Goal: Information Seeking & Learning: Learn about a topic

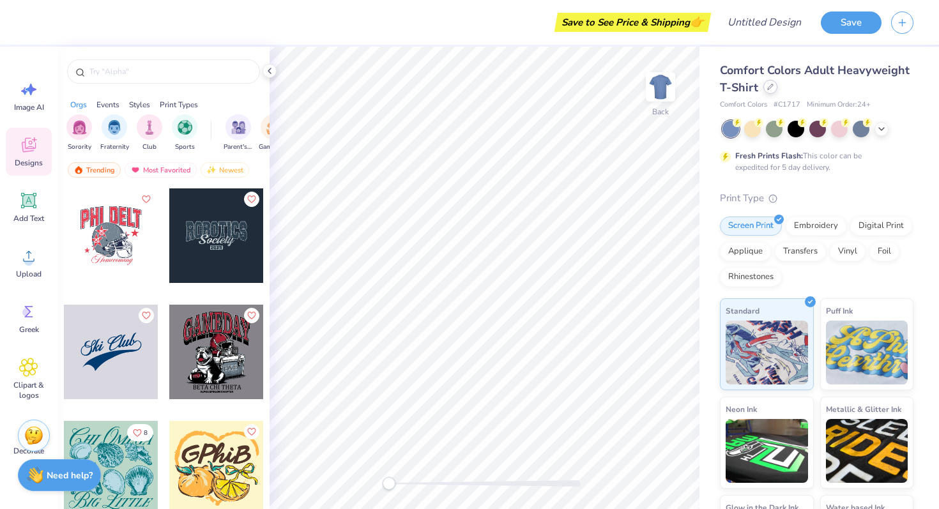
click at [768, 88] on icon at bounding box center [770, 87] width 6 height 6
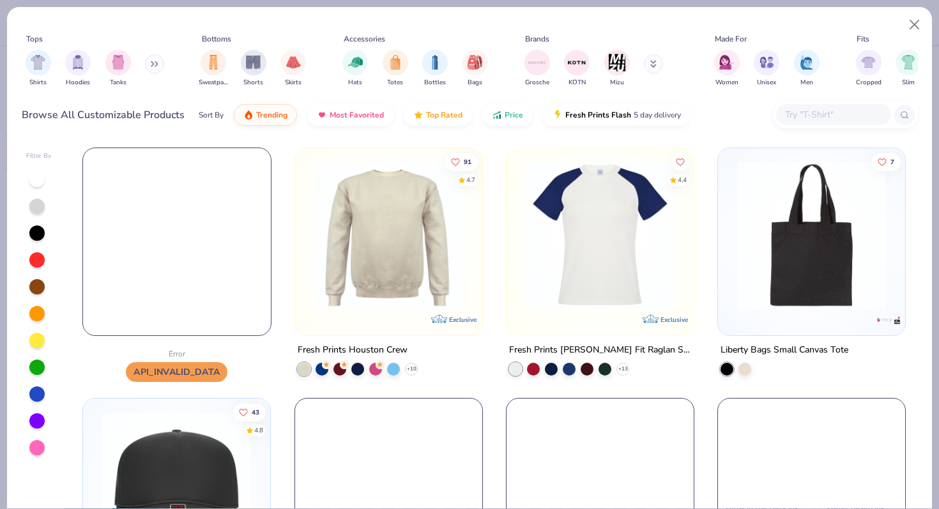
click at [806, 118] on input "text" at bounding box center [833, 114] width 98 height 15
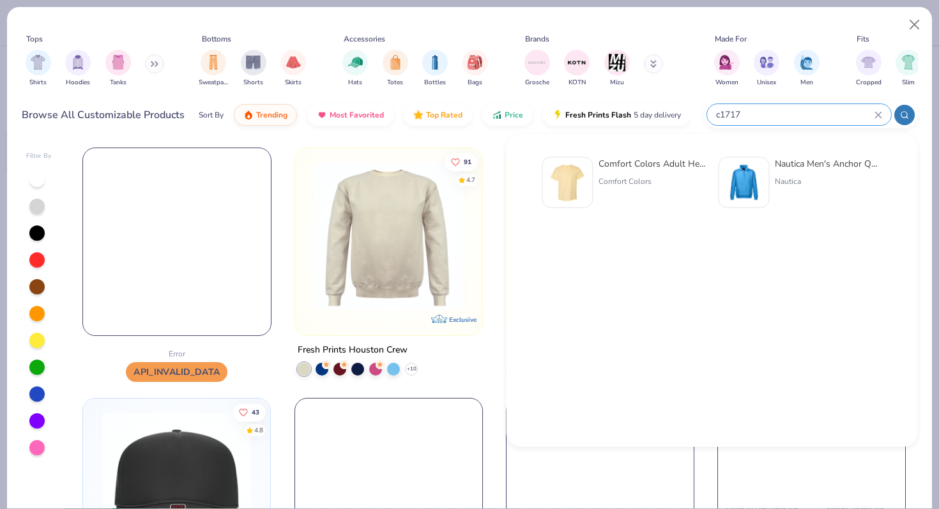
type input "c1717"
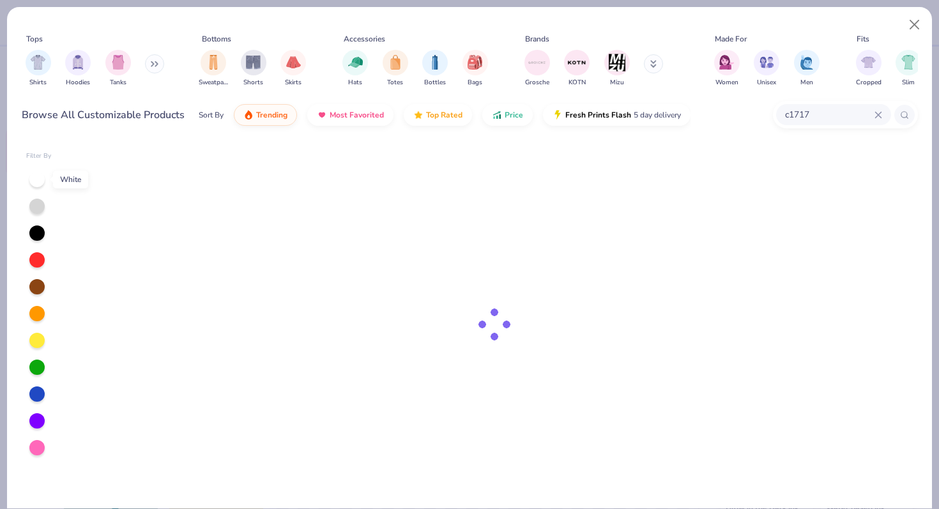
click at [40, 179] on div at bounding box center [36, 179] width 15 height 15
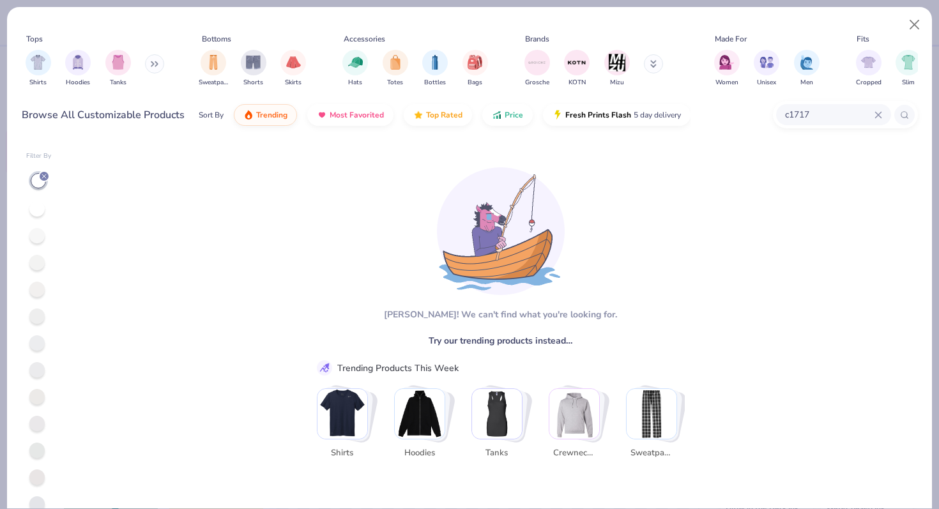
click at [47, 177] on icon at bounding box center [44, 176] width 8 height 8
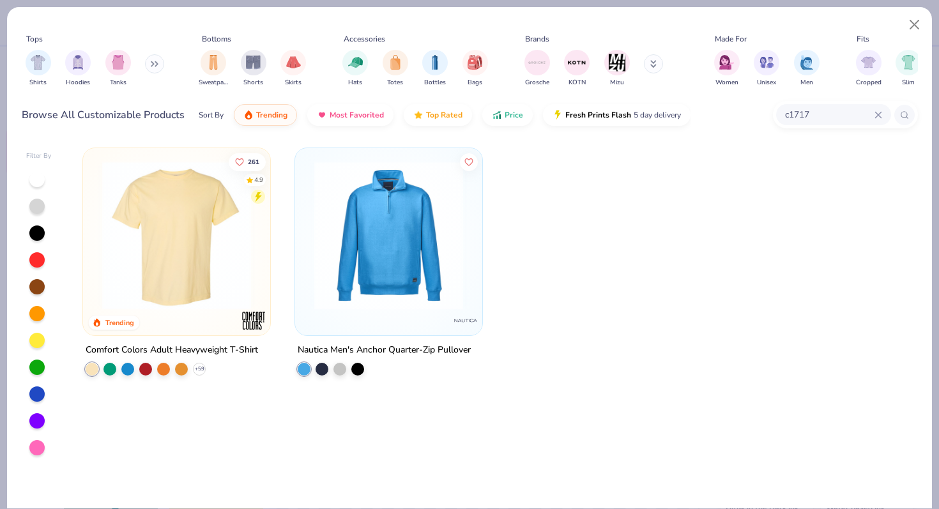
click at [875, 114] on icon at bounding box center [878, 115] width 8 height 8
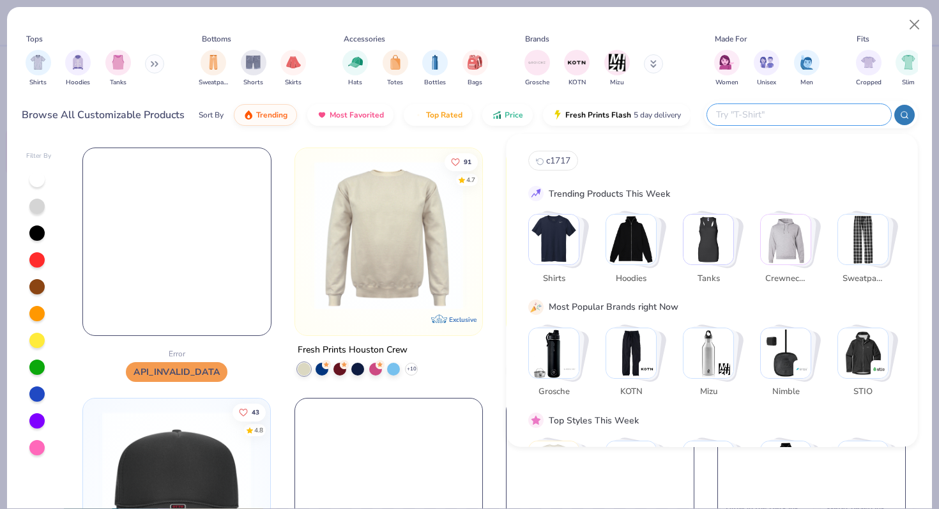
click at [397, 134] on div "Tops Shirts Hoodies Tanks Bottoms Sweatpants Shorts Skirts Accessories Hats Tot…" at bounding box center [469, 72] width 925 height 131
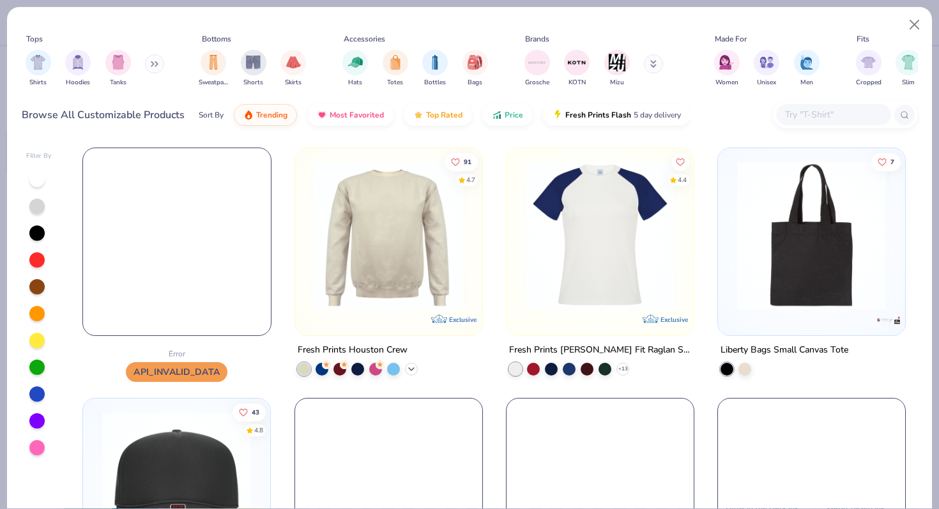
click at [405, 367] on div "+ 10" at bounding box center [411, 369] width 13 height 13
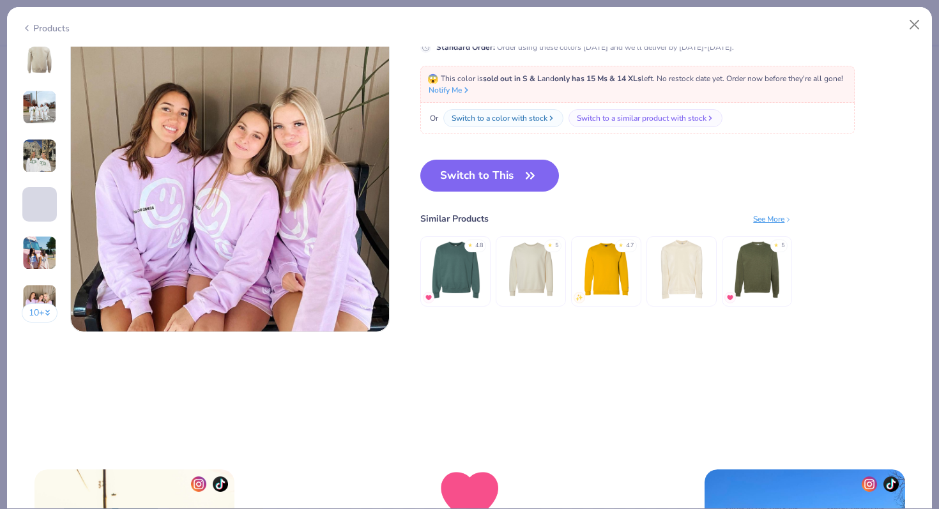
scroll to position [2713, 0]
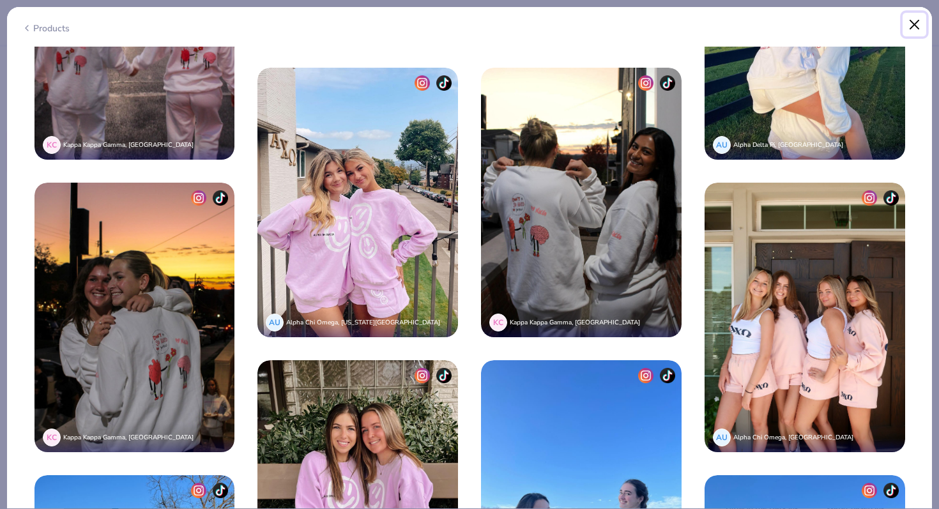
click at [908, 24] on button "Close" at bounding box center [915, 25] width 24 height 24
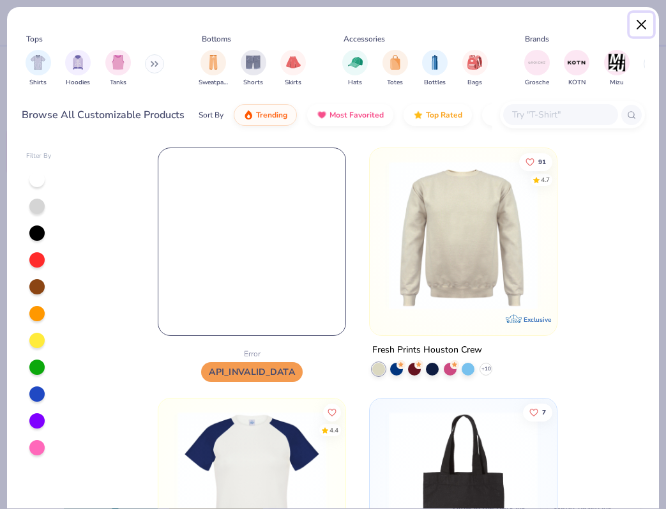
click at [643, 26] on button "Close" at bounding box center [642, 25] width 24 height 24
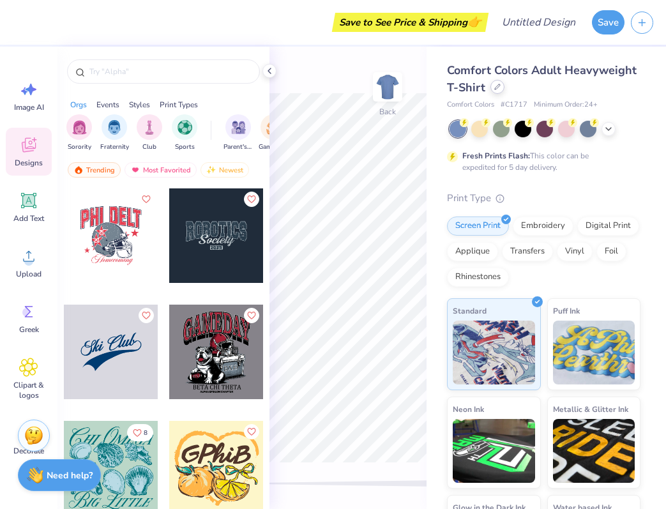
click at [496, 91] on div at bounding box center [498, 87] width 14 height 14
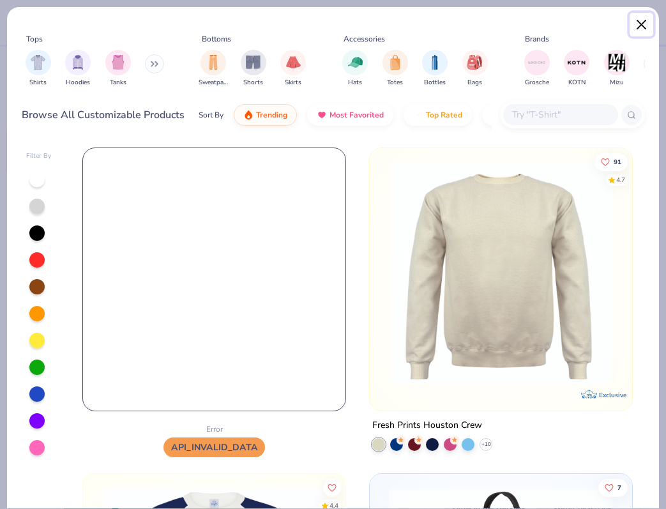
click at [647, 26] on button "Close" at bounding box center [642, 25] width 24 height 24
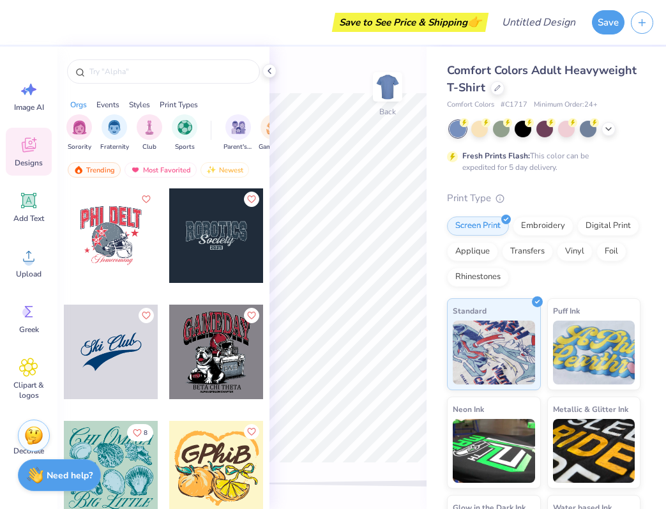
click at [501, 96] on div "Comfort Colors Adult Heavyweight T-Shirt" at bounding box center [544, 79] width 194 height 34
click at [497, 91] on div at bounding box center [498, 87] width 14 height 14
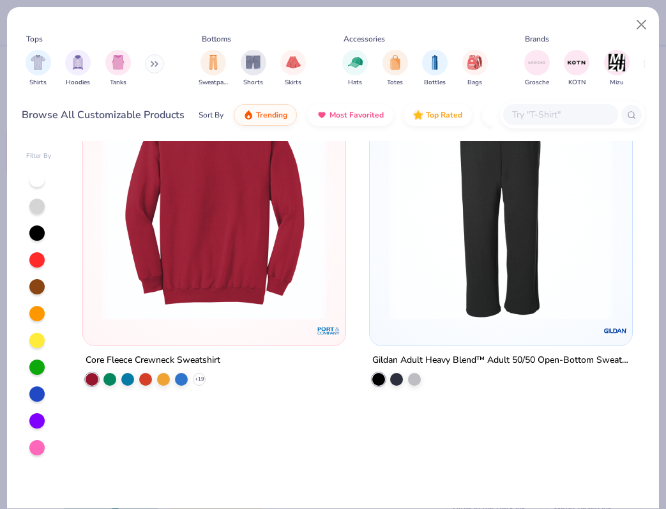
scroll to position [2221, 0]
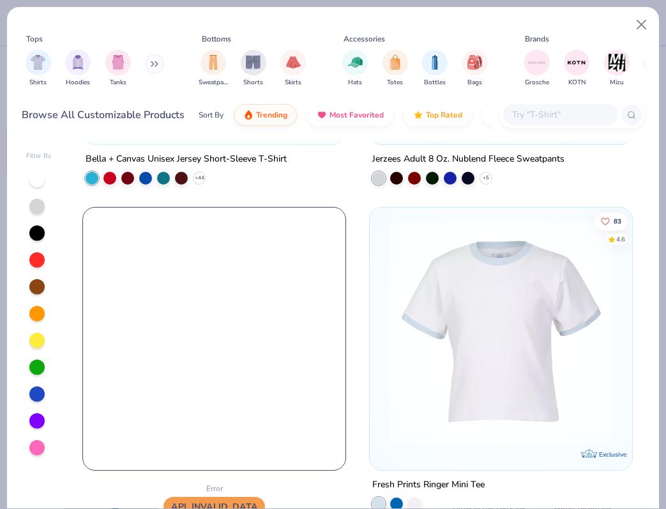
click at [533, 112] on input "text" at bounding box center [560, 114] width 98 height 15
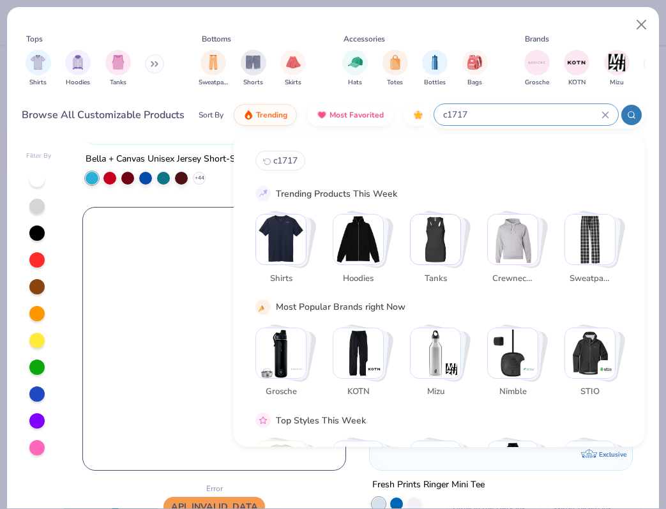
type input "c1717"
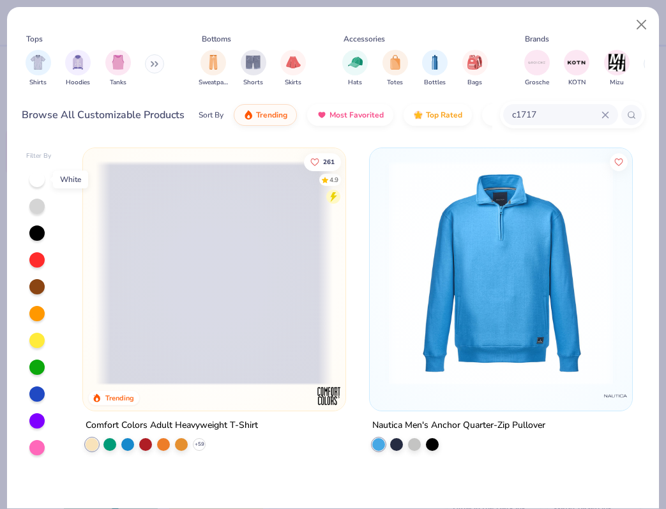
click at [34, 183] on div at bounding box center [36, 179] width 15 height 15
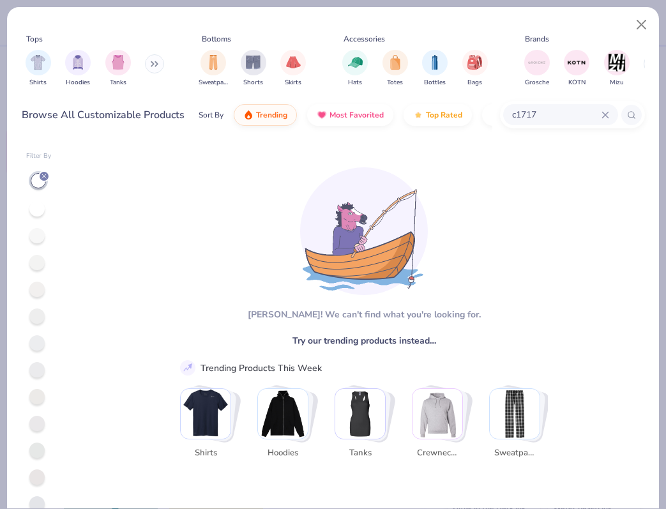
click at [43, 176] on icon at bounding box center [44, 176] width 8 height 8
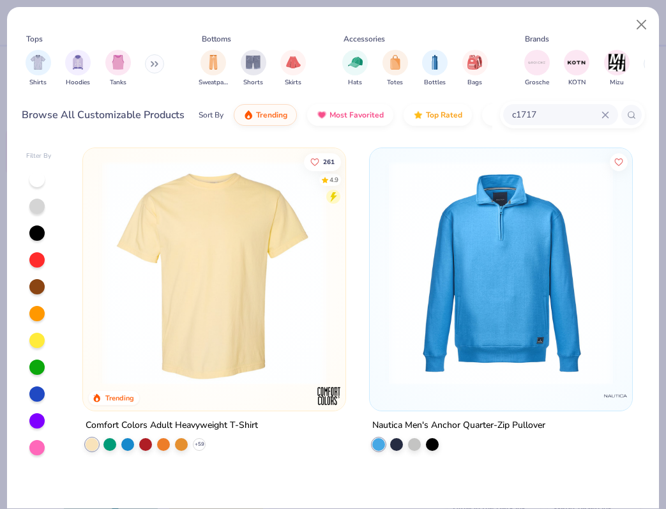
click at [32, 183] on div at bounding box center [36, 179] width 15 height 15
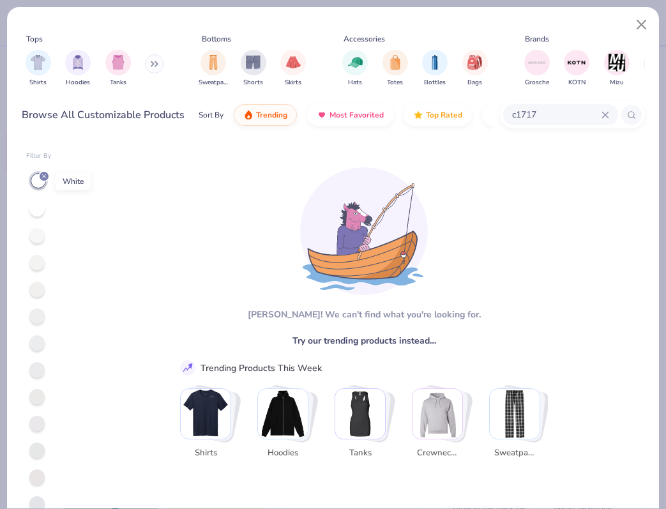
click at [45, 174] on line at bounding box center [44, 176] width 4 height 4
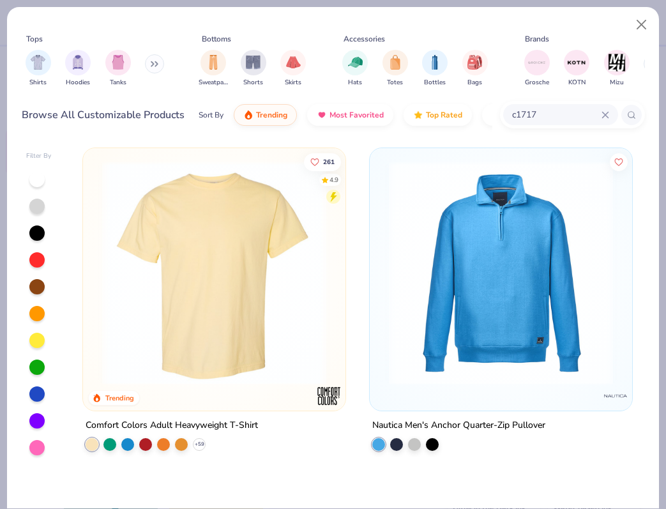
click at [36, 363] on div at bounding box center [36, 367] width 15 height 15
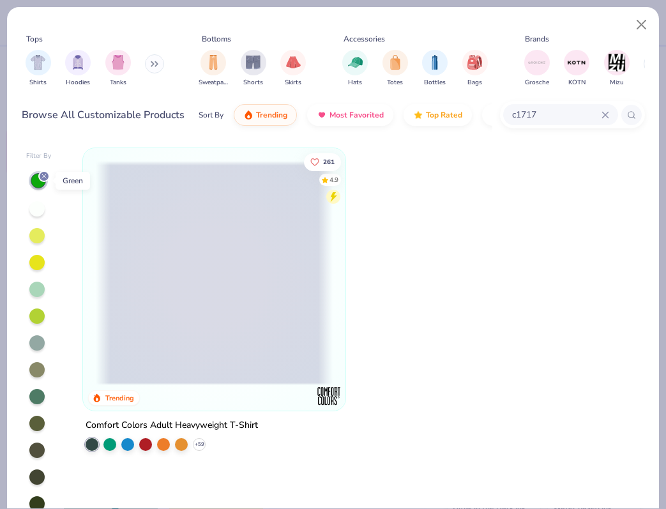
click at [40, 178] on icon at bounding box center [44, 176] width 8 height 8
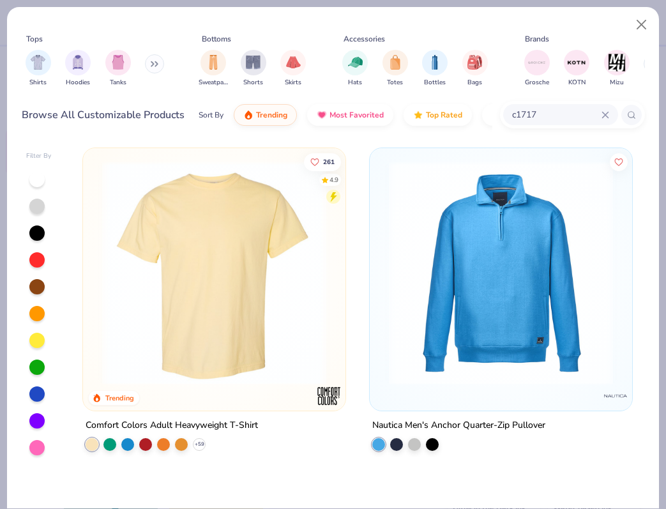
click at [34, 448] on div at bounding box center [36, 447] width 15 height 15
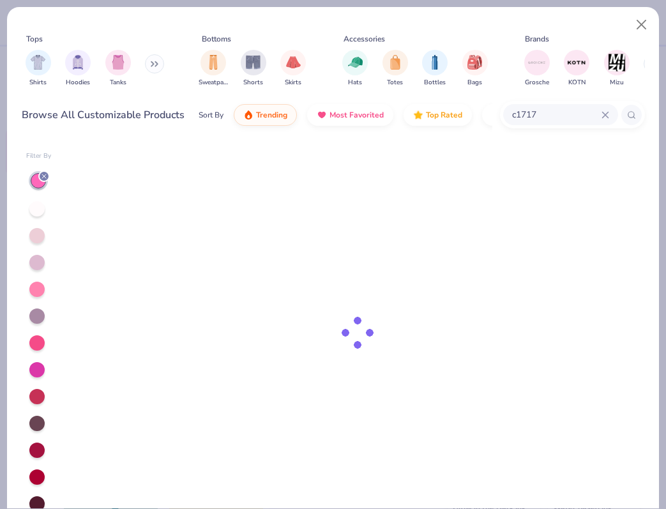
click at [44, 179] on icon at bounding box center [44, 176] width 8 height 8
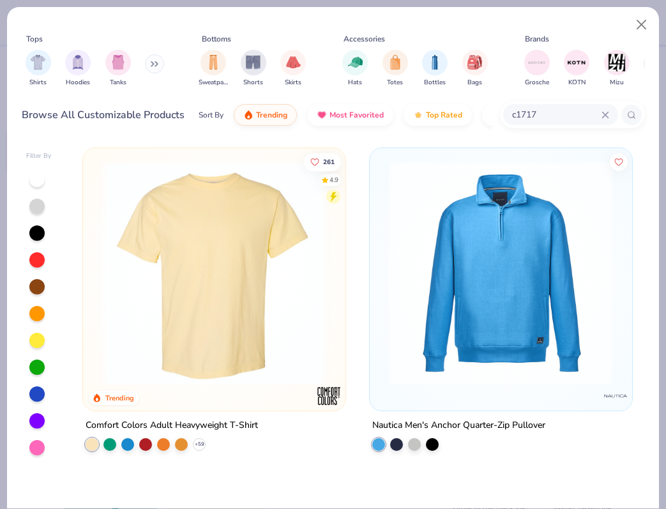
click at [607, 116] on icon at bounding box center [606, 115] width 8 height 8
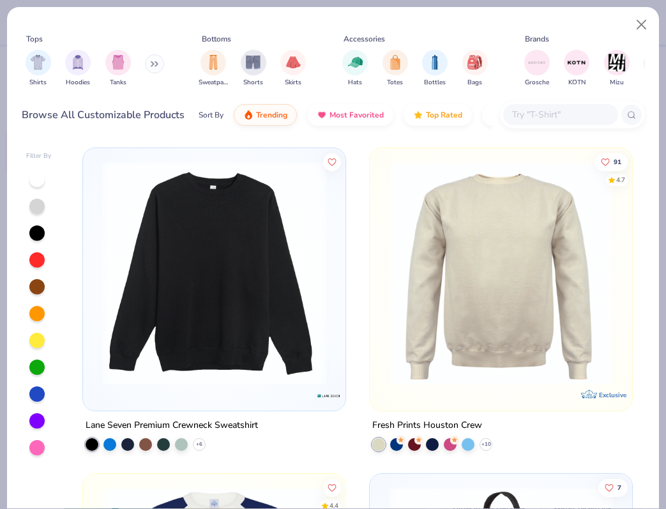
click at [183, 107] on div "Browse All Customizable Products Sort By Trending Most Favorited Top Rated Pric…" at bounding box center [257, 115] width 471 height 36
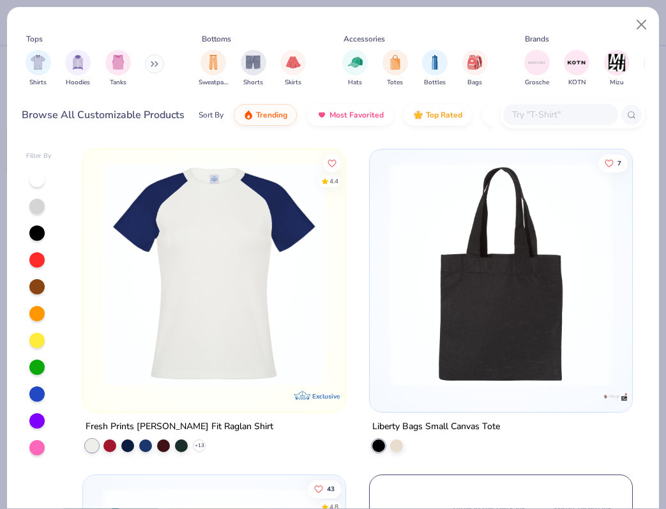
scroll to position [358, 0]
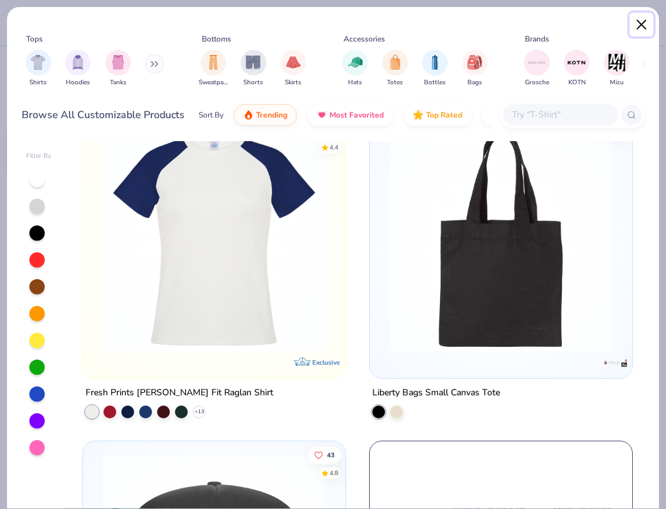
click at [645, 30] on button "Close" at bounding box center [642, 25] width 24 height 24
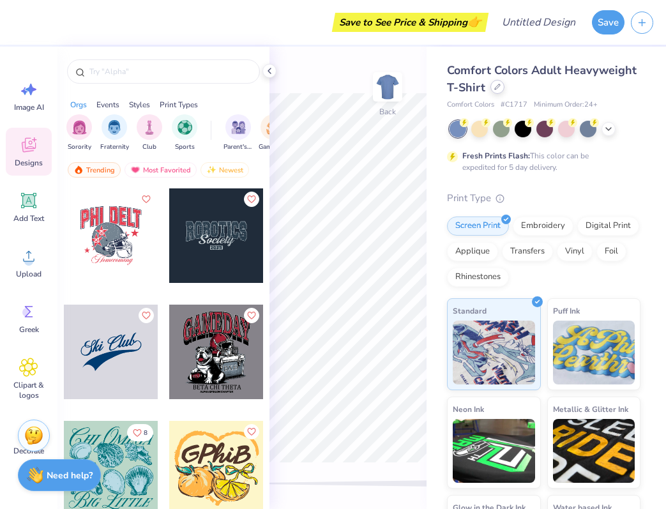
click at [494, 85] on icon at bounding box center [497, 87] width 6 height 6
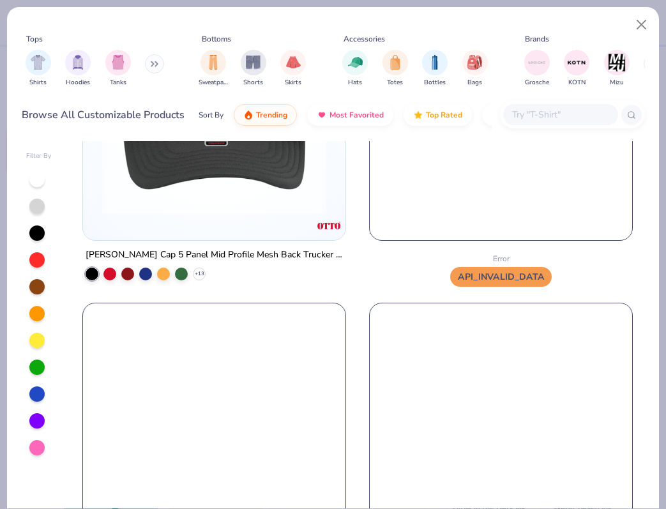
scroll to position [460, 0]
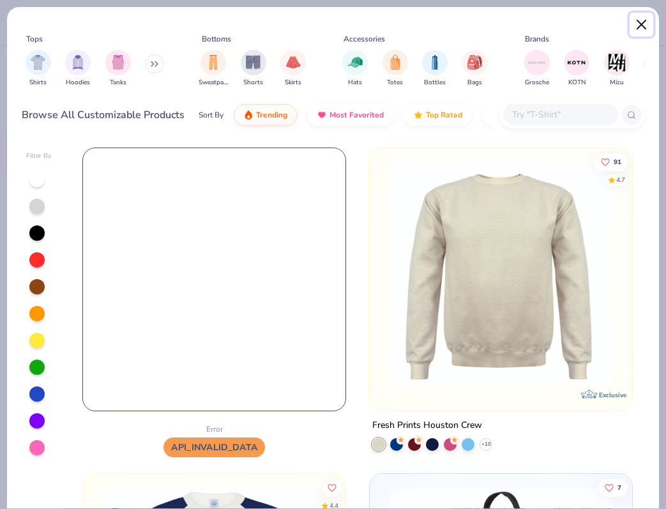
click at [635, 26] on button "Close" at bounding box center [642, 25] width 24 height 24
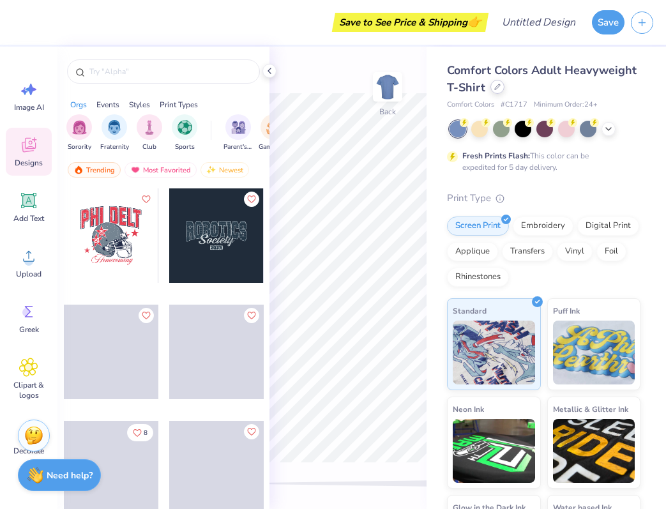
click at [494, 88] on icon at bounding box center [497, 87] width 6 height 6
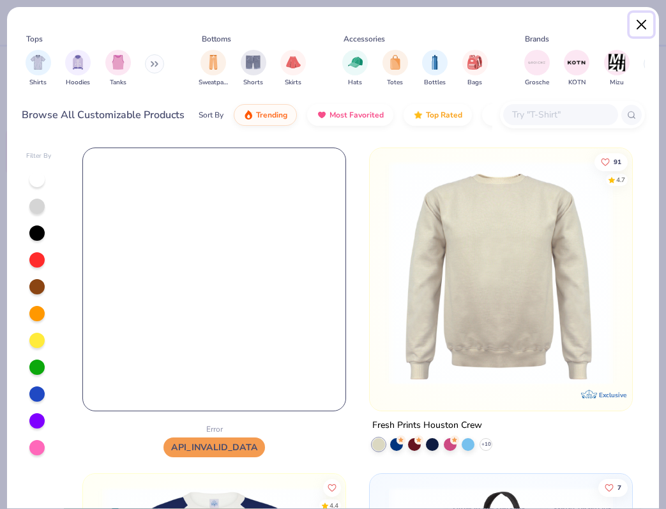
click at [641, 30] on button "Close" at bounding box center [642, 25] width 24 height 24
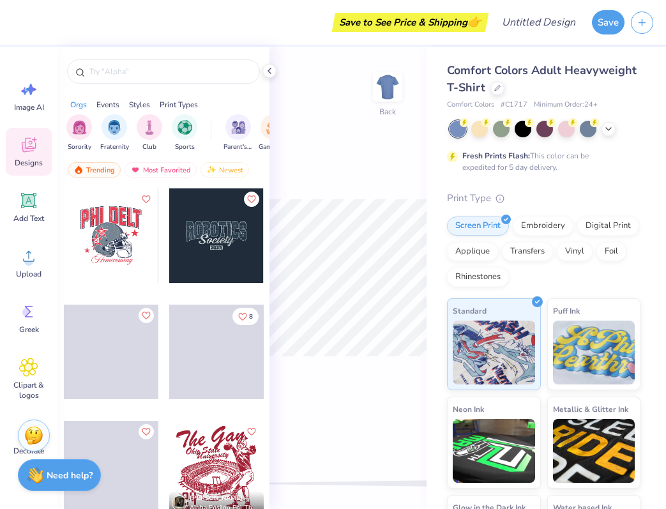
click at [494, 95] on div "Comfort Colors Adult Heavyweight T-Shirt" at bounding box center [544, 79] width 194 height 34
click at [487, 84] on div "Comfort Colors Adult Heavyweight T-Shirt" at bounding box center [544, 79] width 194 height 34
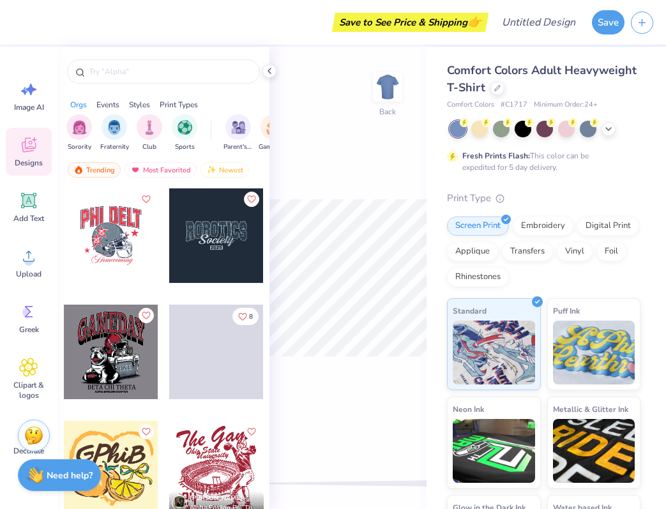
click at [489, 85] on div "Comfort Colors Adult Heavyweight T-Shirt" at bounding box center [544, 79] width 194 height 34
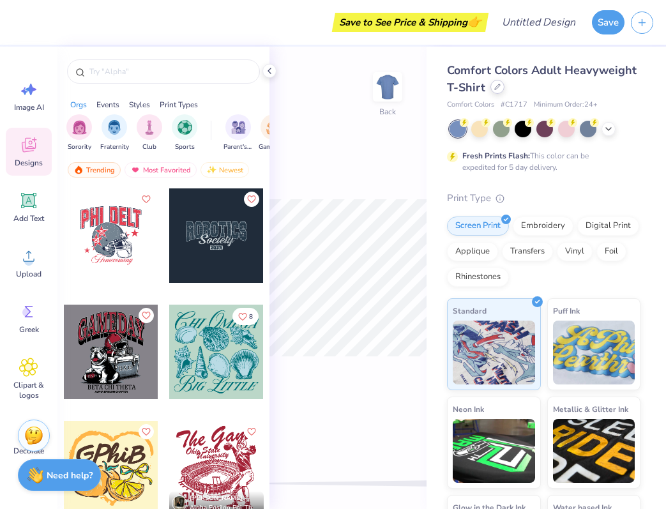
click at [497, 88] on icon at bounding box center [497, 87] width 6 height 6
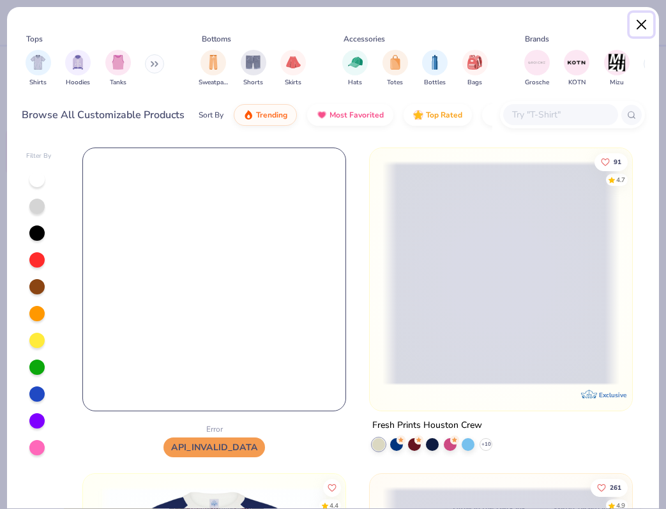
click at [643, 26] on button "Close" at bounding box center [642, 25] width 24 height 24
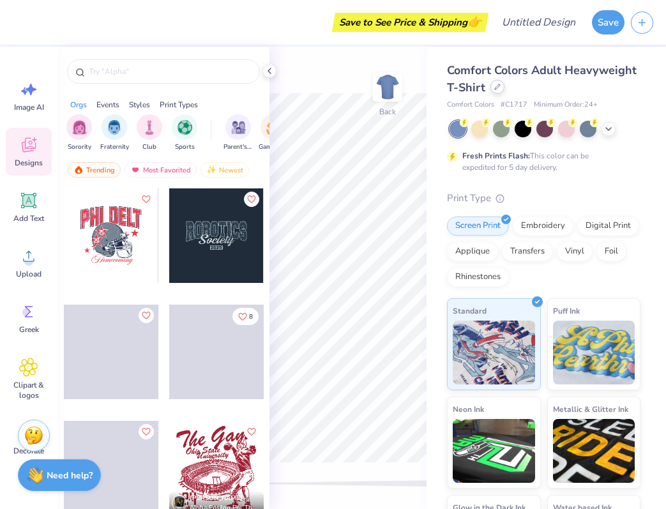
click at [496, 88] on icon at bounding box center [497, 87] width 6 height 6
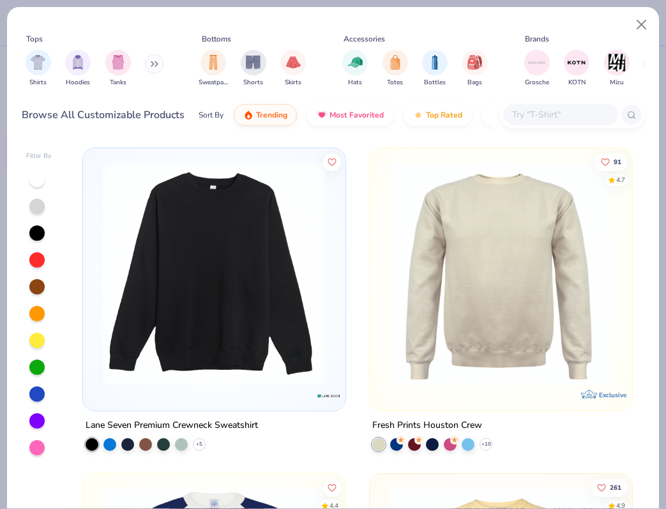
click at [201, 300] on img at bounding box center [214, 273] width 237 height 224
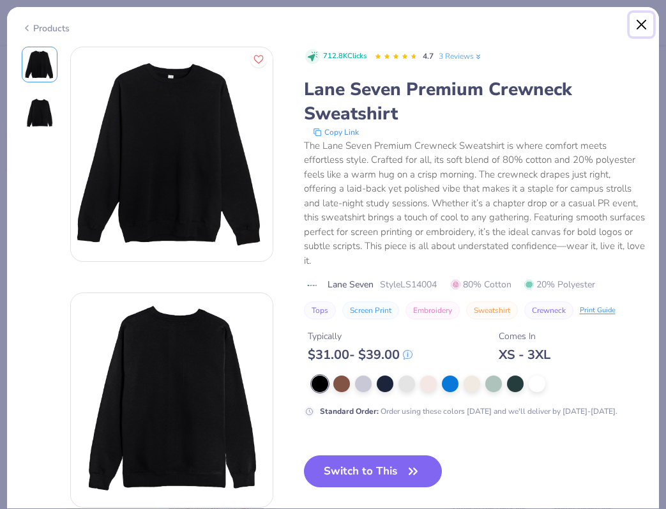
click at [638, 15] on button "Close" at bounding box center [642, 25] width 24 height 24
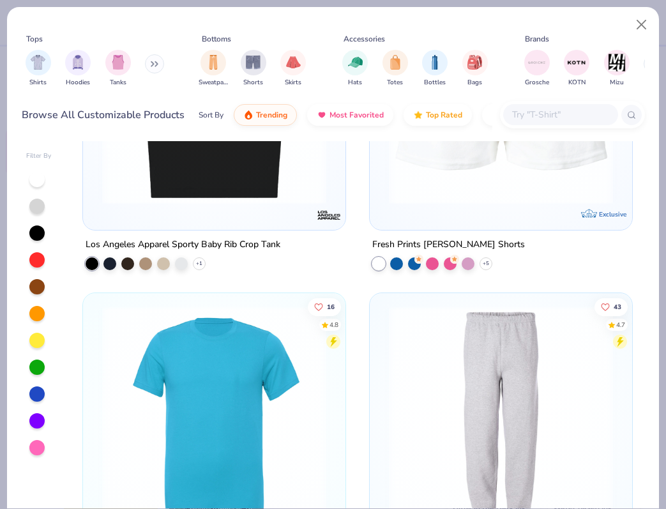
scroll to position [2206, 0]
